Goal: Task Accomplishment & Management: Use online tool/utility

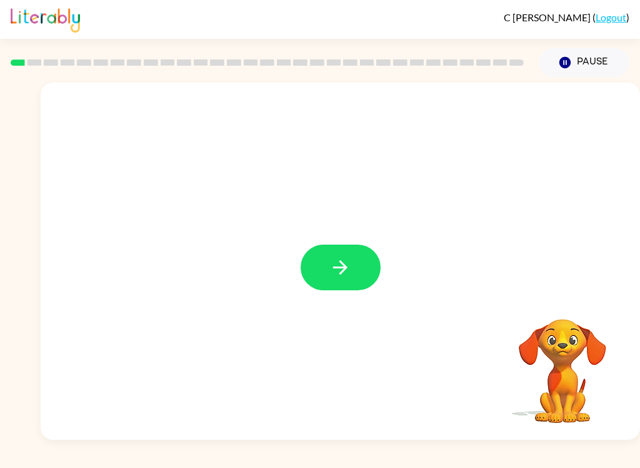
click at [314, 256] on button "button" at bounding box center [341, 267] width 80 height 46
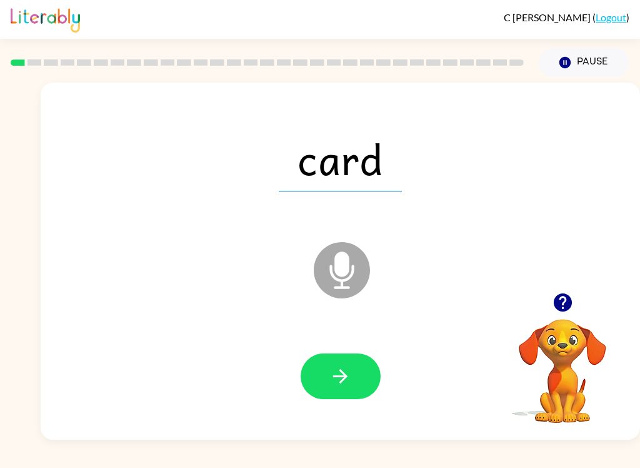
click at [330, 264] on icon at bounding box center [342, 270] width 56 height 56
click at [353, 283] on icon at bounding box center [342, 270] width 56 height 56
click at [508, 381] on video "Your browser must support playing .mp4 files to use Literably. Please try using…" at bounding box center [562, 361] width 125 height 125
click at [556, 270] on div "sound Microphone The Microphone is here when it is your turn to talk" at bounding box center [341, 261] width 600 height 357
click at [584, 59] on button "Pause Pause" at bounding box center [584, 62] width 91 height 29
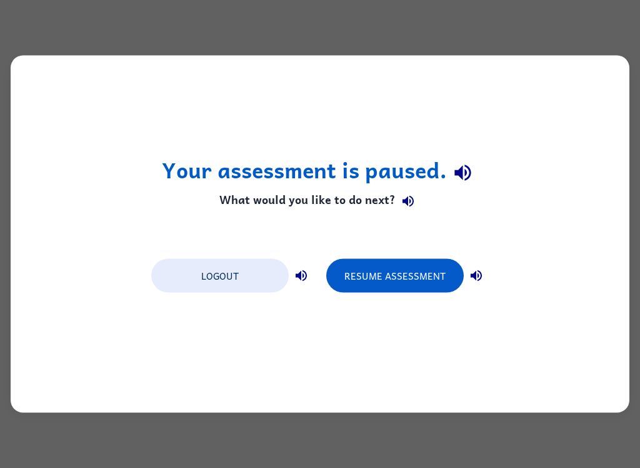
click at [428, 269] on button "Resume Assessment" at bounding box center [395, 276] width 138 height 34
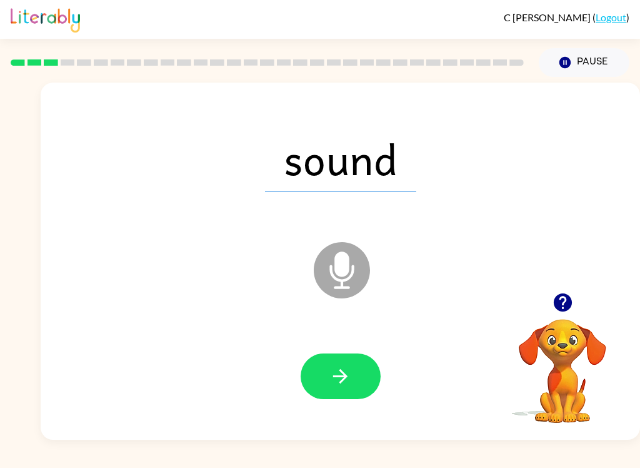
click at [360, 282] on icon at bounding box center [342, 270] width 56 height 56
click at [583, 63] on button "Pause Pause" at bounding box center [584, 62] width 91 height 29
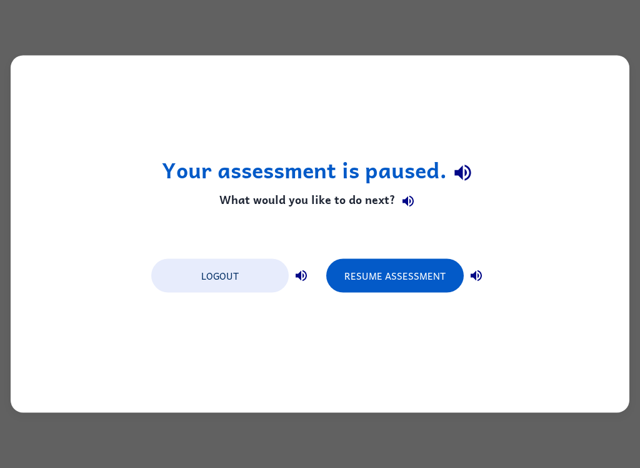
click at [245, 284] on button "Logout" at bounding box center [220, 276] width 138 height 34
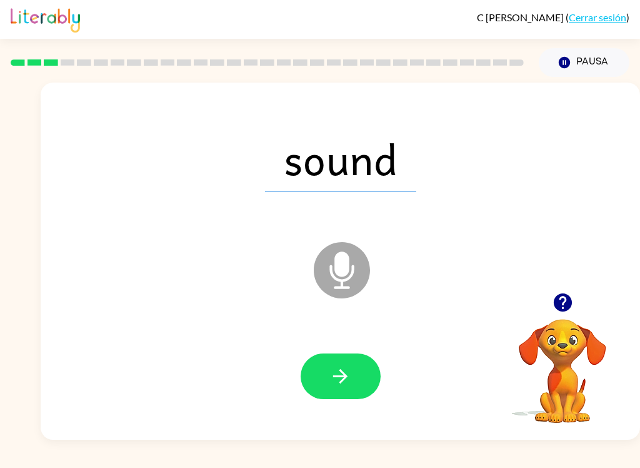
click at [604, 53] on button "Pausa Pausa" at bounding box center [584, 62] width 91 height 29
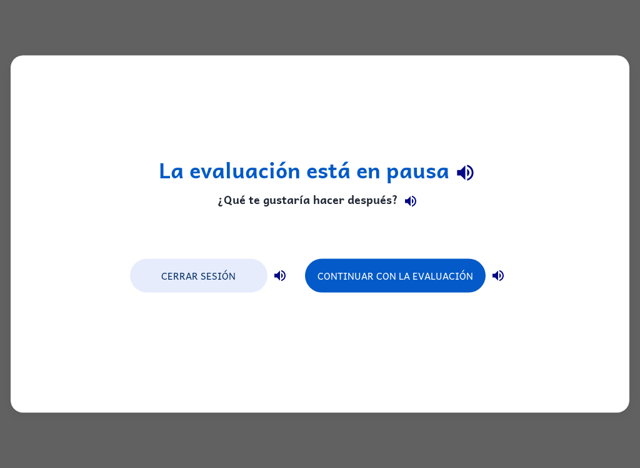
click at [319, 460] on div "La evaluación está en pausa ¿Qué te gustaría hacer después? Cerrar sesión Conti…" at bounding box center [320, 234] width 640 height 468
click at [387, 293] on button "Continuar con la evaluación" at bounding box center [395, 276] width 181 height 34
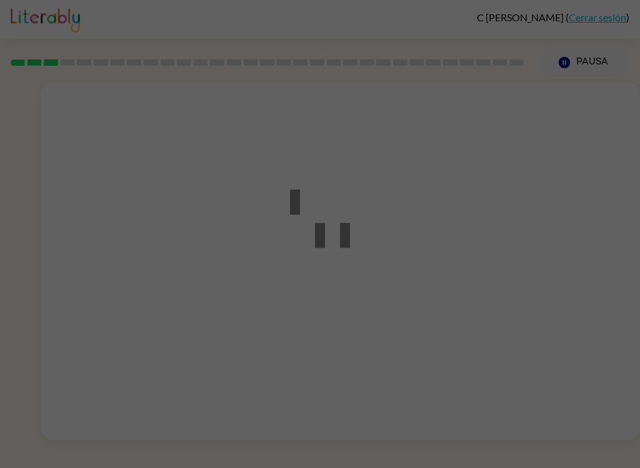
click at [387, 293] on div at bounding box center [320, 234] width 640 height 468
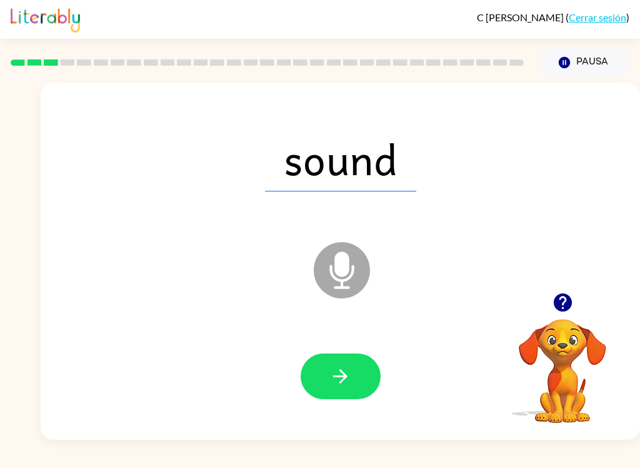
click at [595, 61] on button "Pausa Pausa" at bounding box center [584, 62] width 91 height 29
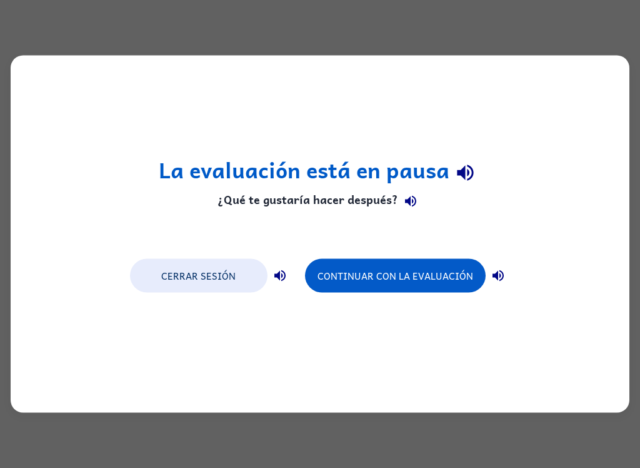
click at [176, 285] on button "Cerrar sesión" at bounding box center [199, 276] width 138 height 34
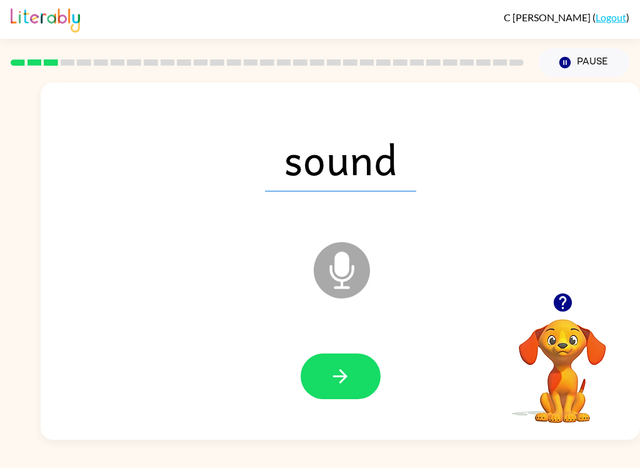
click at [601, 62] on button "Pause Pause" at bounding box center [584, 62] width 91 height 29
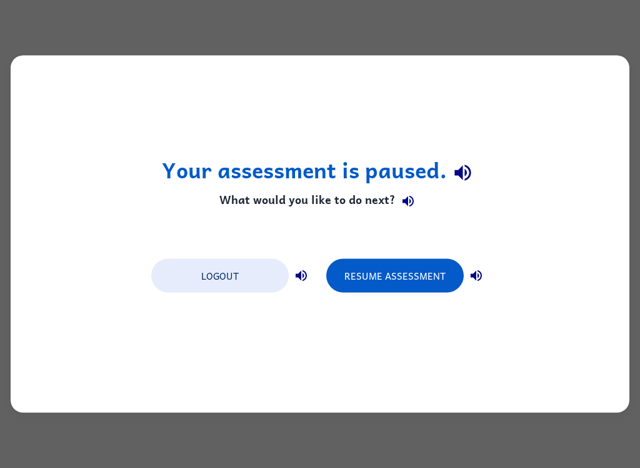
click at [462, 263] on div "Resume Assessment" at bounding box center [407, 274] width 163 height 35
click at [416, 283] on button "Resume Assessment" at bounding box center [395, 276] width 138 height 34
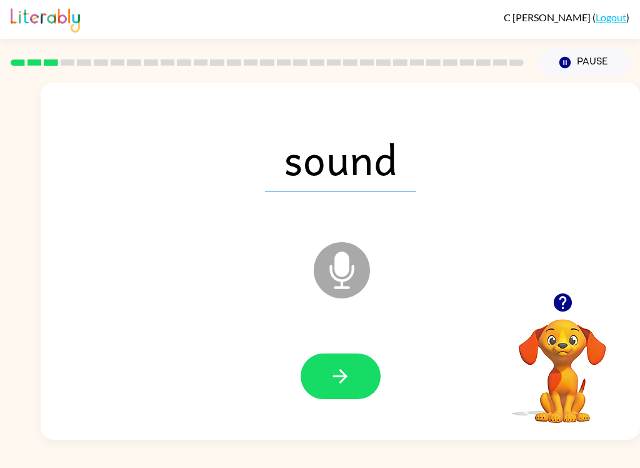
click at [589, 89] on div "sound Microphone The Microphone is here when it is your turn to talk" at bounding box center [341, 261] width 600 height 357
click at [590, 60] on button "Pause Pause" at bounding box center [584, 62] width 91 height 29
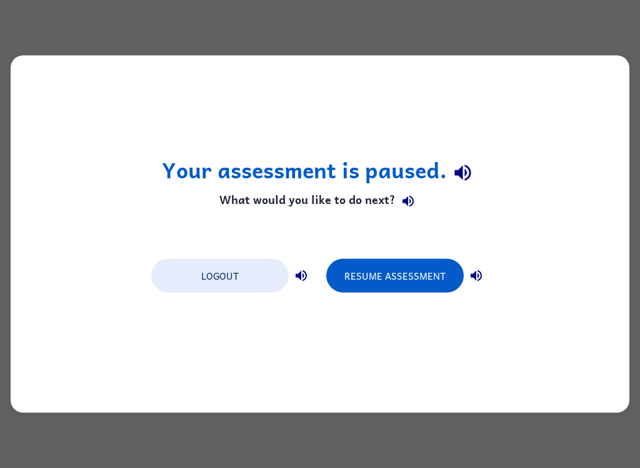
click at [243, 263] on button "Logout" at bounding box center [220, 276] width 138 height 34
